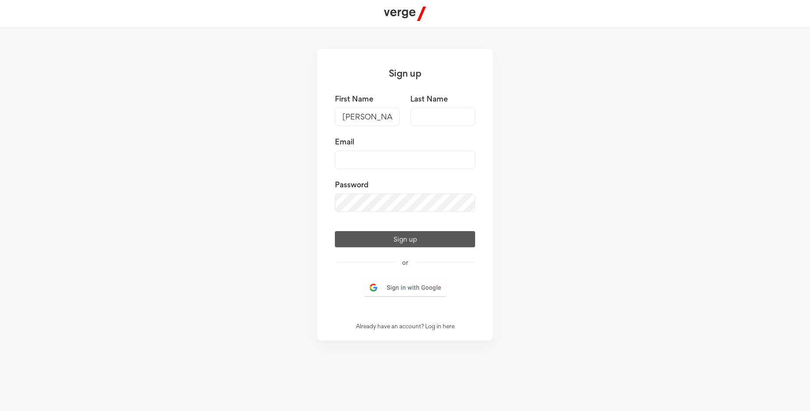
type input "[PERSON_NAME]"
click at [442, 117] on input "Last Name" at bounding box center [442, 117] width 65 height 18
type input "[PERSON_NAME]"
click at [405, 160] on input "Email" at bounding box center [405, 160] width 140 height 18
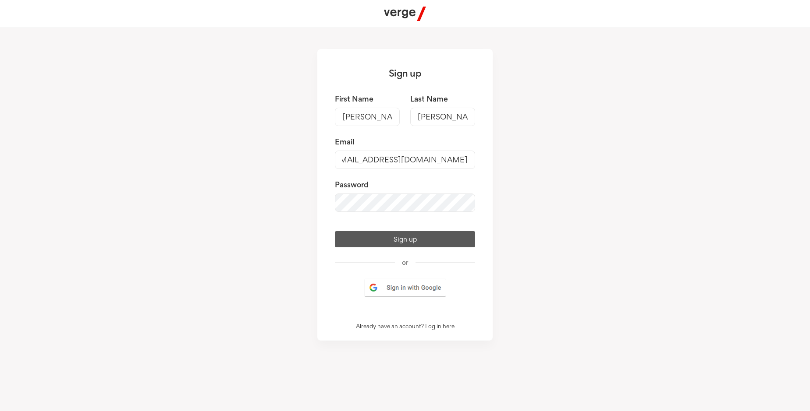
type input "[EMAIL_ADDRESS][DOMAIN_NAME]"
click at [405, 248] on button "Sign up" at bounding box center [405, 239] width 140 height 16
